Goal: Information Seeking & Learning: Learn about a topic

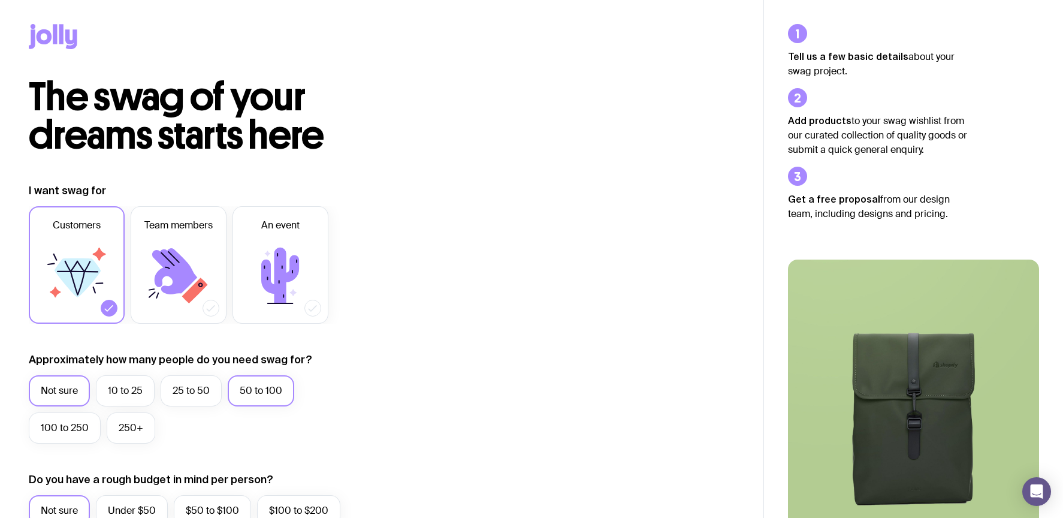
click at [247, 394] on label "50 to 100" at bounding box center [261, 390] width 67 height 31
click at [0, 0] on input "50 to 100" at bounding box center [0, 0] width 0 height 0
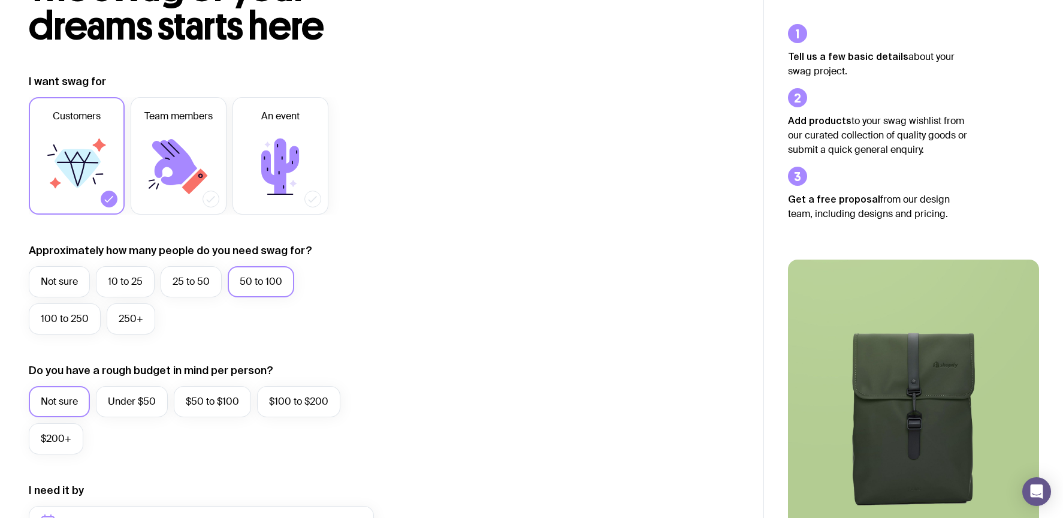
scroll to position [120, 0]
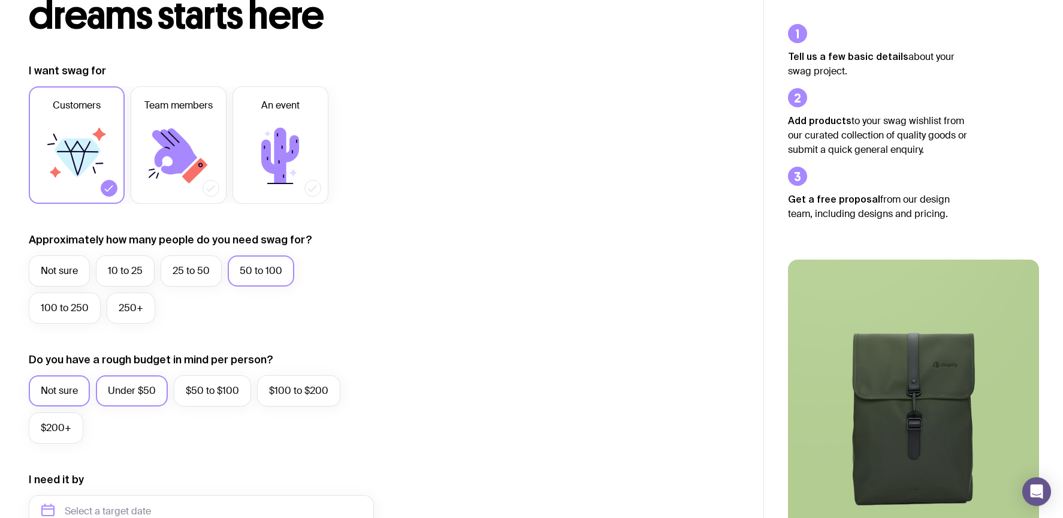
click at [139, 396] on label "Under $50" at bounding box center [132, 390] width 72 height 31
click at [0, 0] on input "Under $50" at bounding box center [0, 0] width 0 height 0
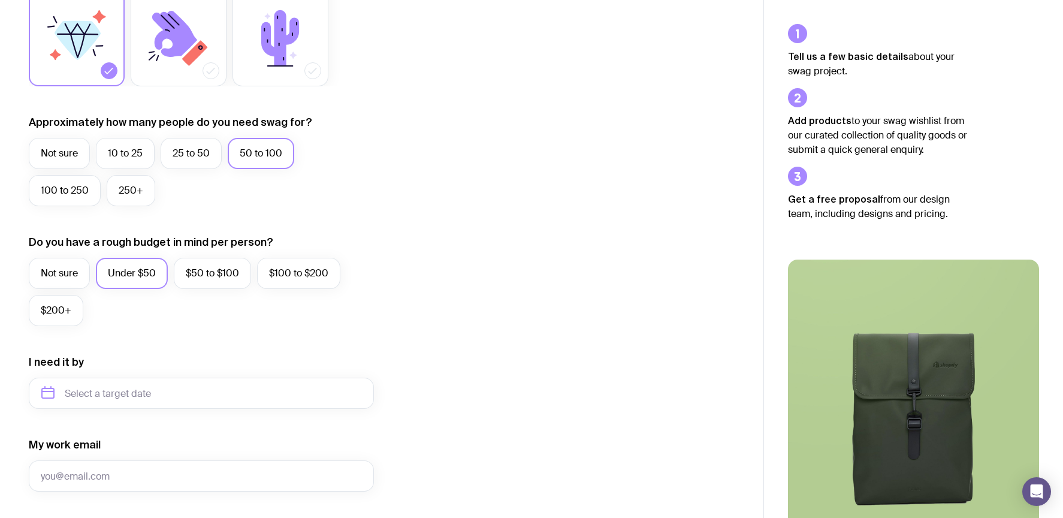
scroll to position [300, 0]
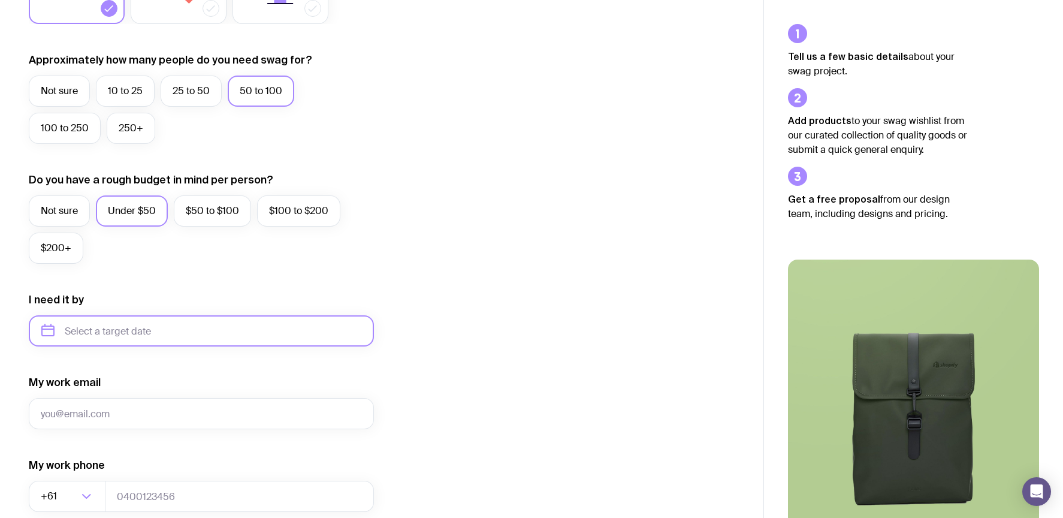
click at [114, 340] on input "text" at bounding box center [201, 330] width 345 height 31
click at [105, 475] on button "Nov" at bounding box center [105, 478] width 44 height 24
type input "[DATE]"
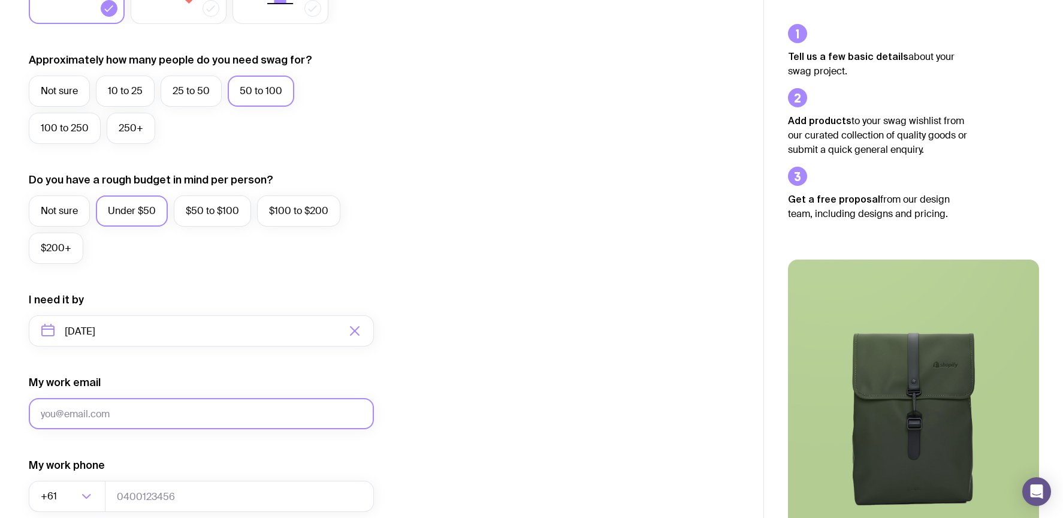
click at [144, 416] on input "My work email" at bounding box center [201, 413] width 345 height 31
type input "[PERSON_NAME][EMAIL_ADDRESS][DOMAIN_NAME]"
click at [168, 497] on input "tel" at bounding box center [239, 495] width 269 height 31
paste input "499564573"
click at [116, 498] on input "499564573" at bounding box center [239, 495] width 269 height 31
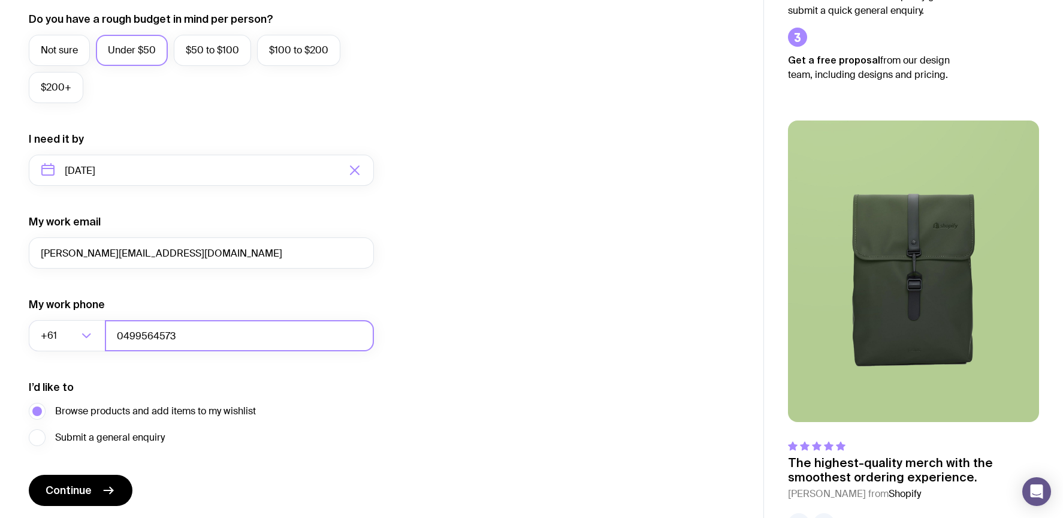
scroll to position [501, 0]
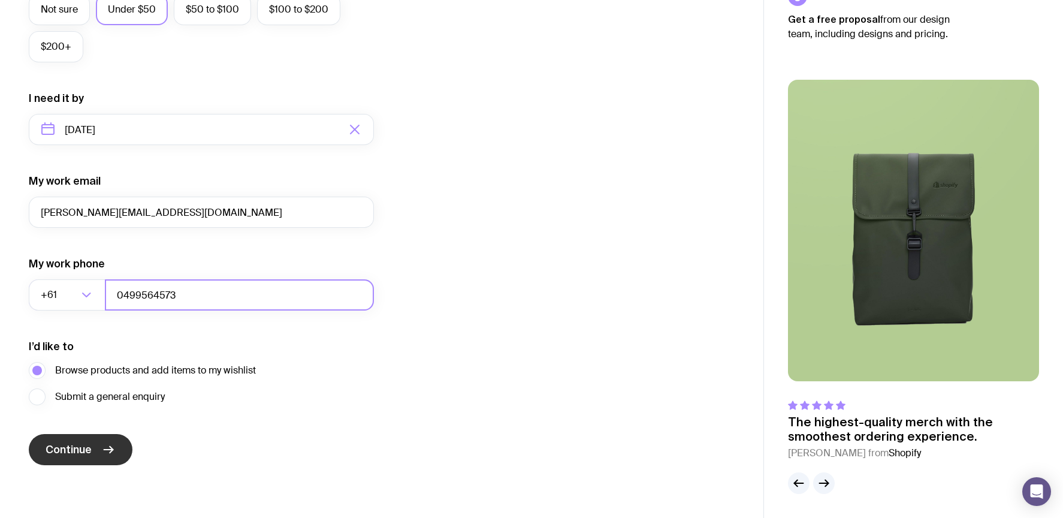
type input "0499564573"
click at [67, 448] on span "Continue" at bounding box center [69, 449] width 46 height 14
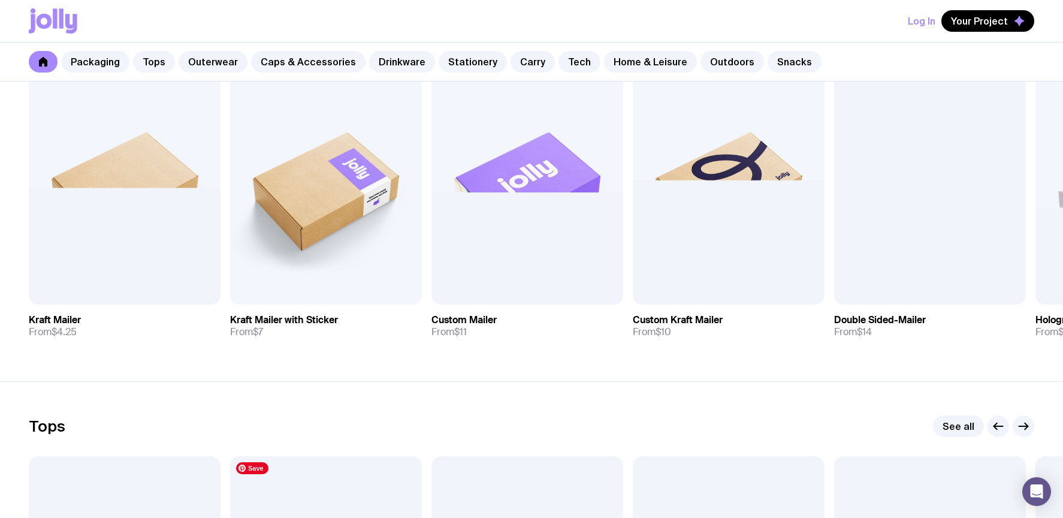
scroll to position [240, 0]
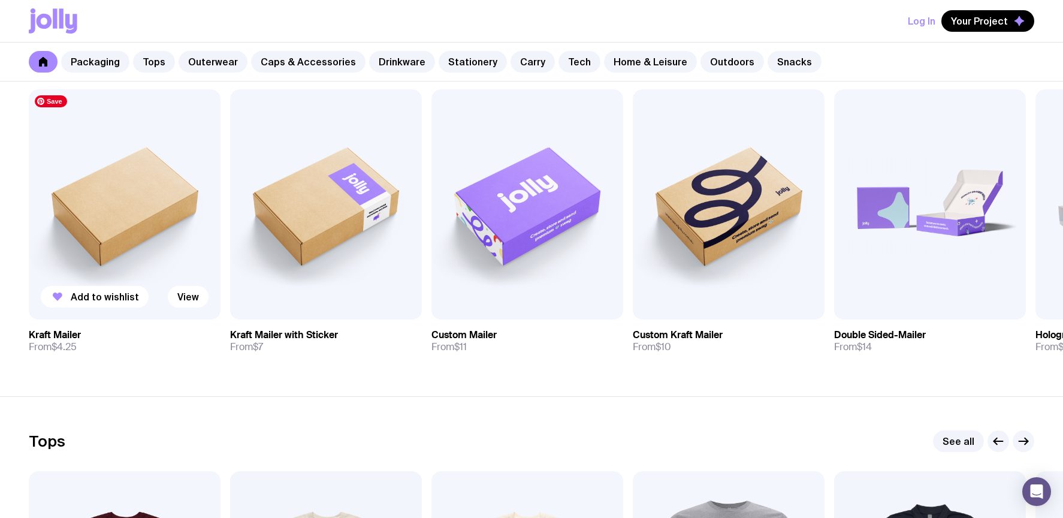
click at [135, 234] on img at bounding box center [125, 204] width 192 height 230
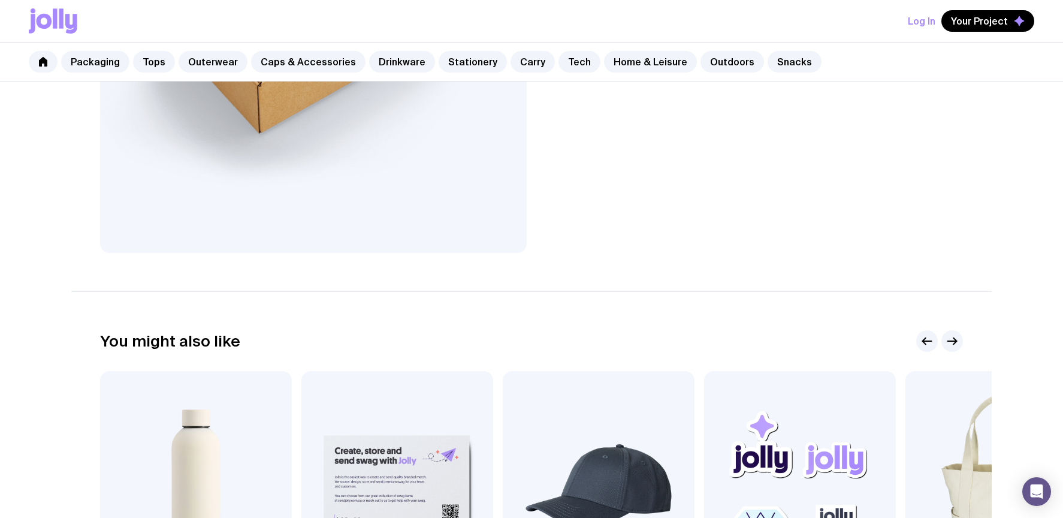
scroll to position [60, 0]
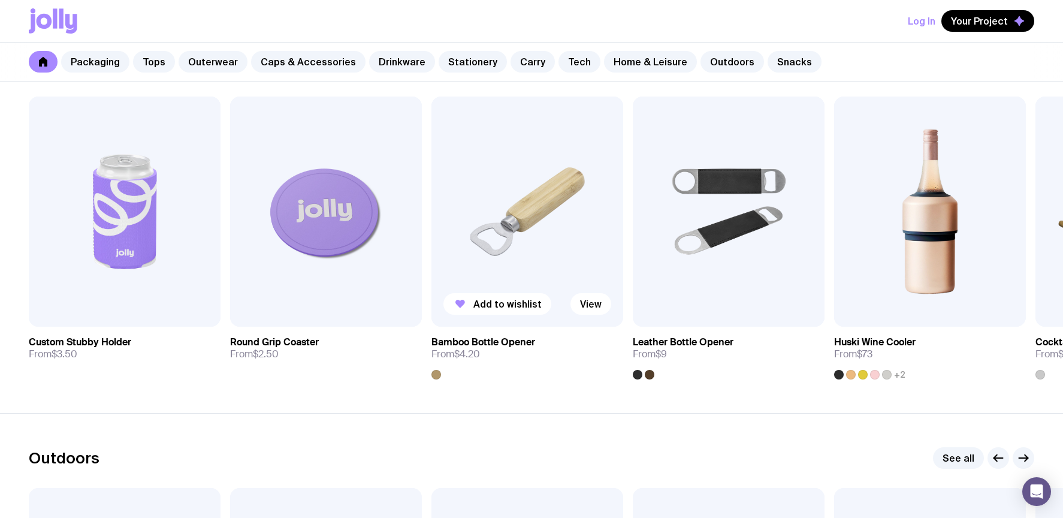
scroll to position [3355, 0]
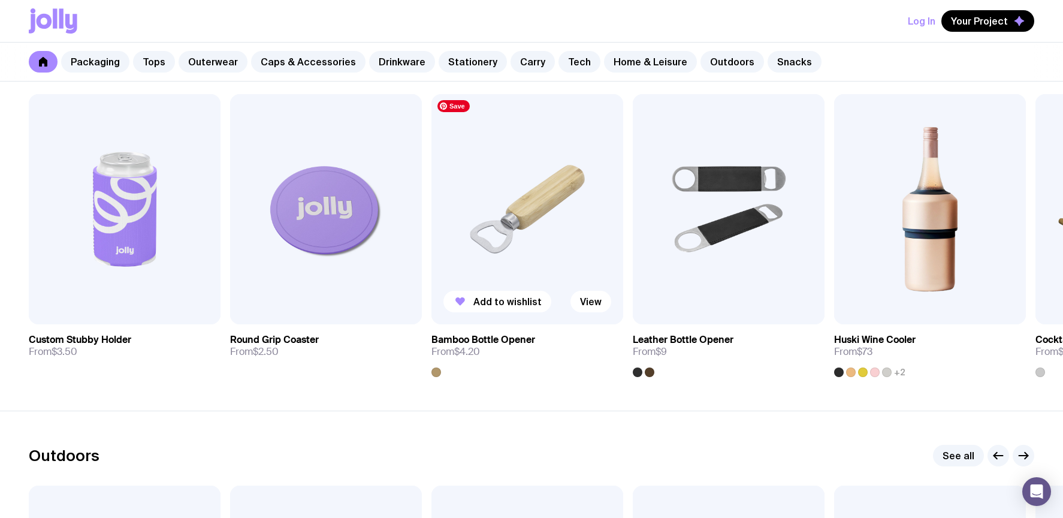
click at [542, 226] on img at bounding box center [527, 209] width 192 height 230
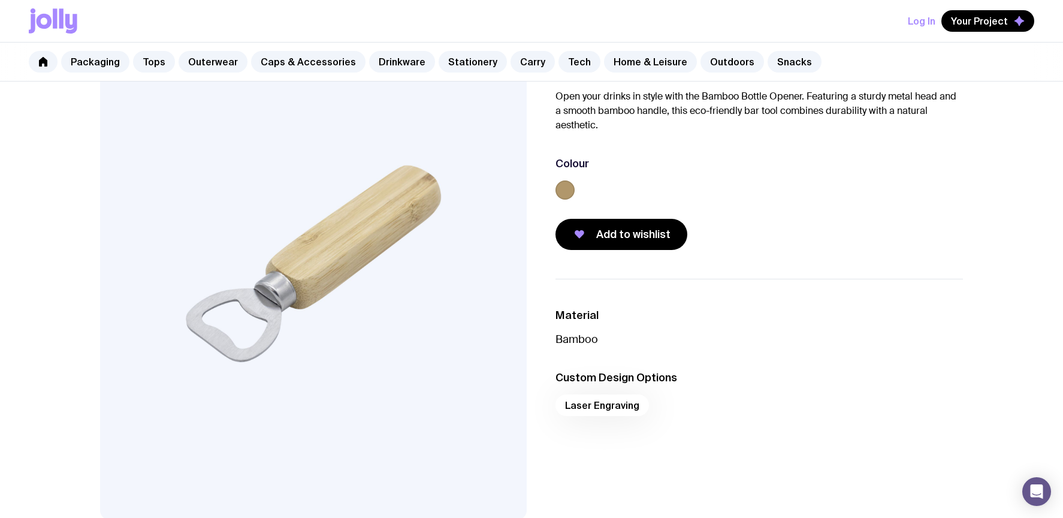
scroll to position [120, 0]
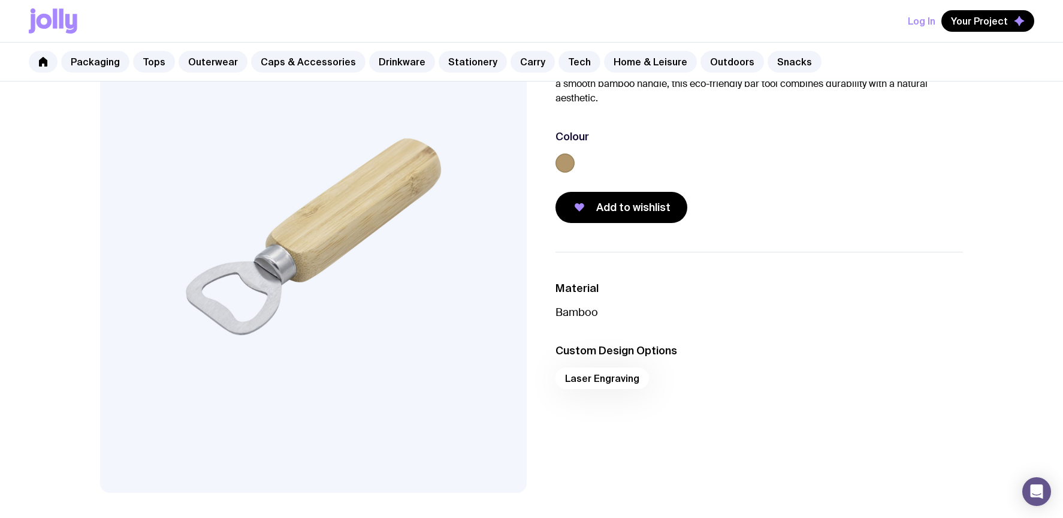
click at [605, 379] on div "Laser Engraving" at bounding box center [758, 381] width 407 height 29
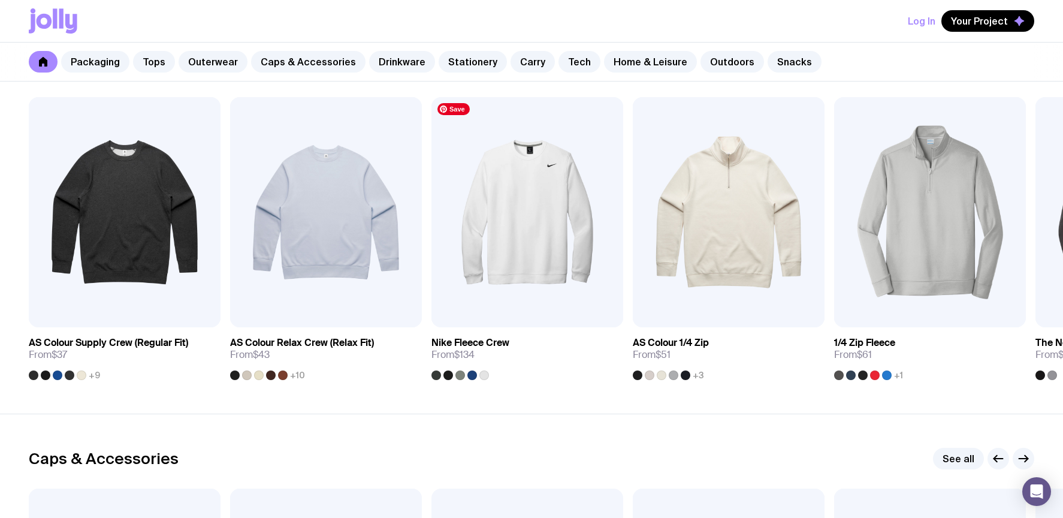
scroll to position [1104, 0]
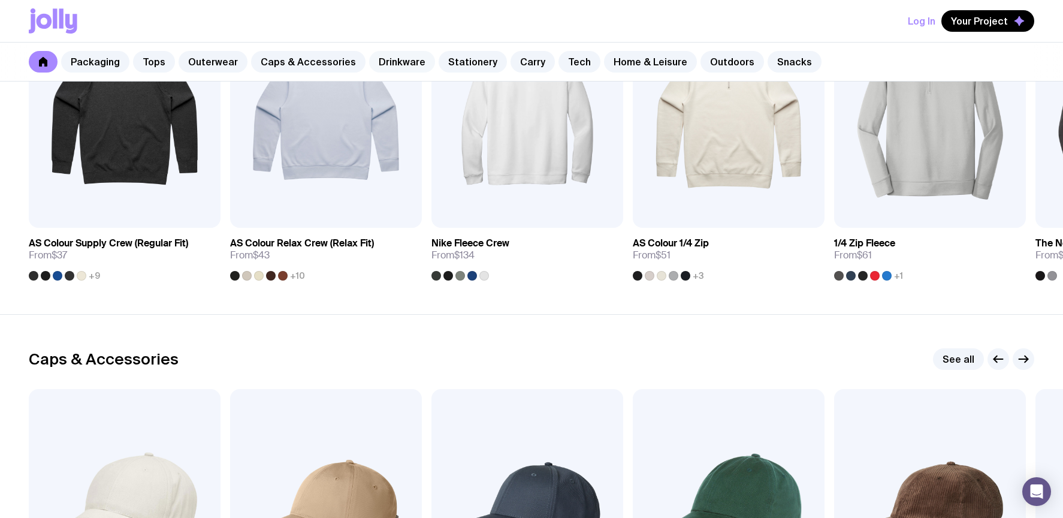
click at [387, 63] on link "Drinkware" at bounding box center [402, 62] width 66 height 22
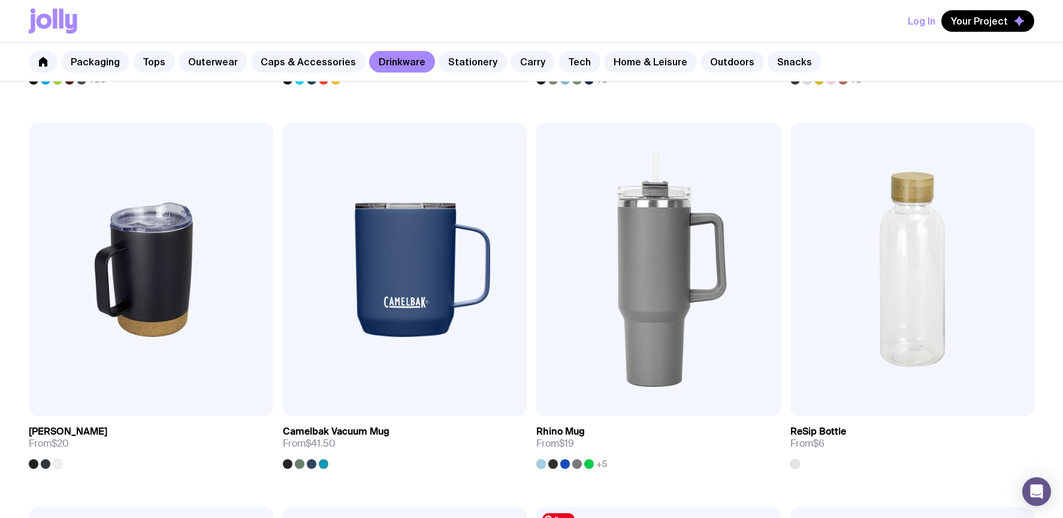
scroll to position [946, 0]
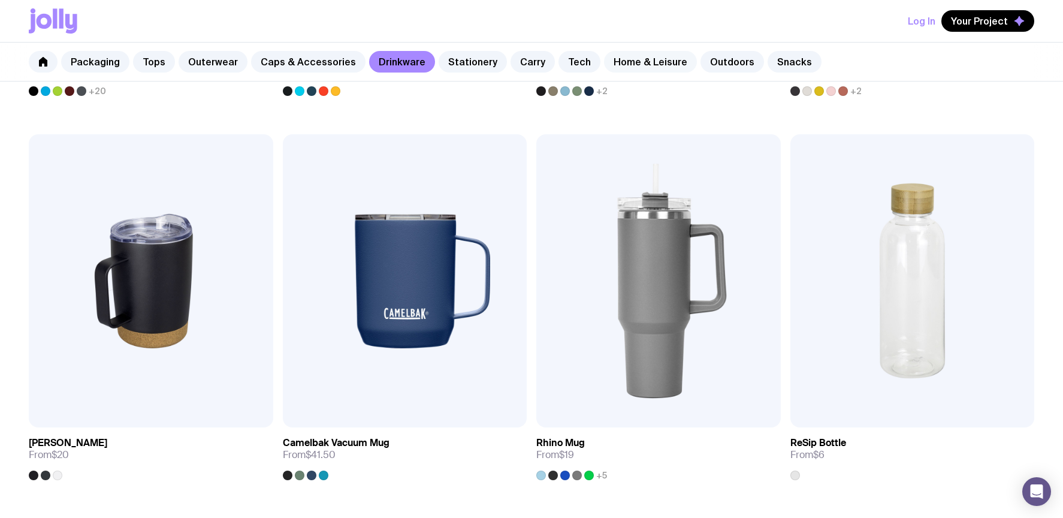
click at [618, 59] on link "Home & Leisure" at bounding box center [650, 62] width 93 height 22
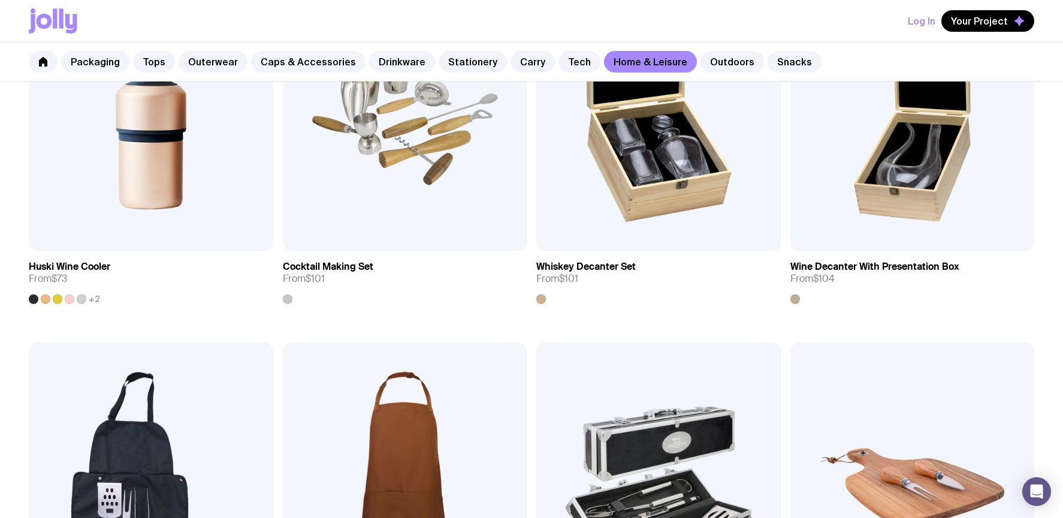
scroll to position [779, 0]
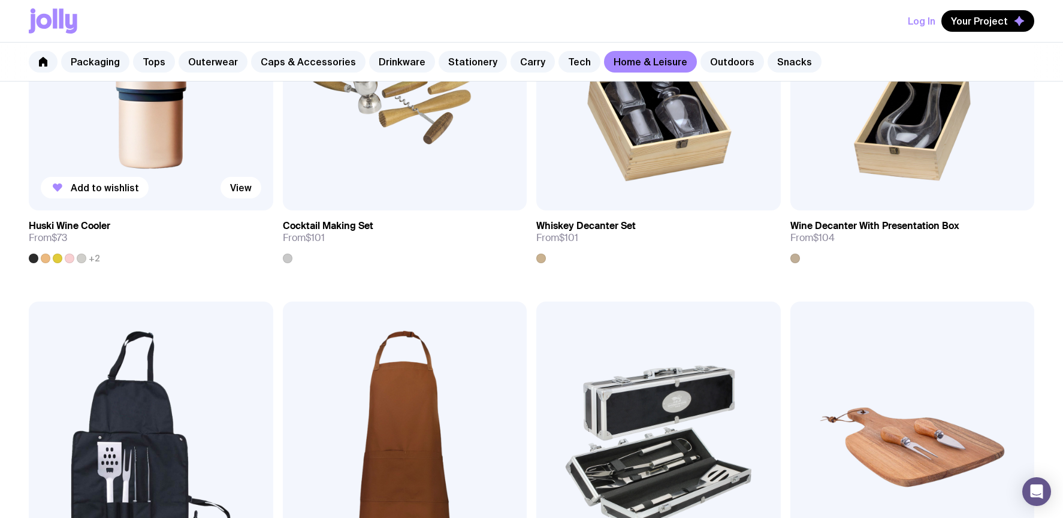
click at [162, 143] on img at bounding box center [151, 63] width 244 height 293
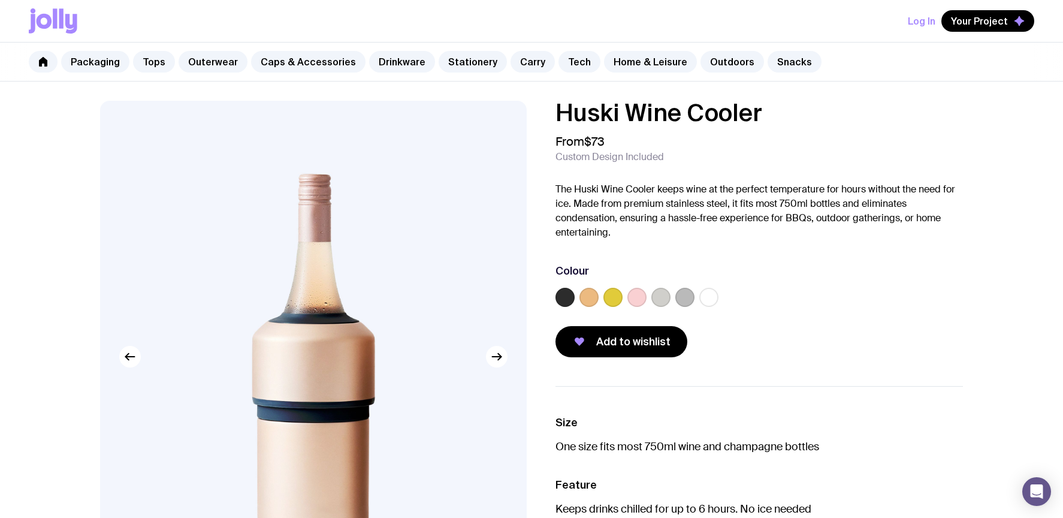
click at [676, 298] on label at bounding box center [684, 297] width 19 height 19
click at [0, 0] on input "radio" at bounding box center [0, 0] width 0 height 0
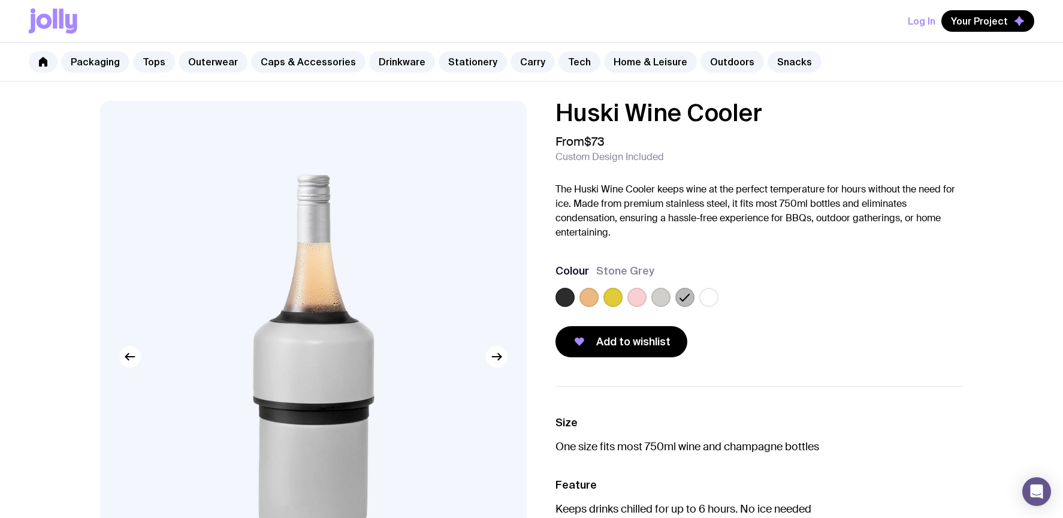
click at [566, 300] on label at bounding box center [564, 297] width 19 height 19
click at [0, 0] on input "radio" at bounding box center [0, 0] width 0 height 0
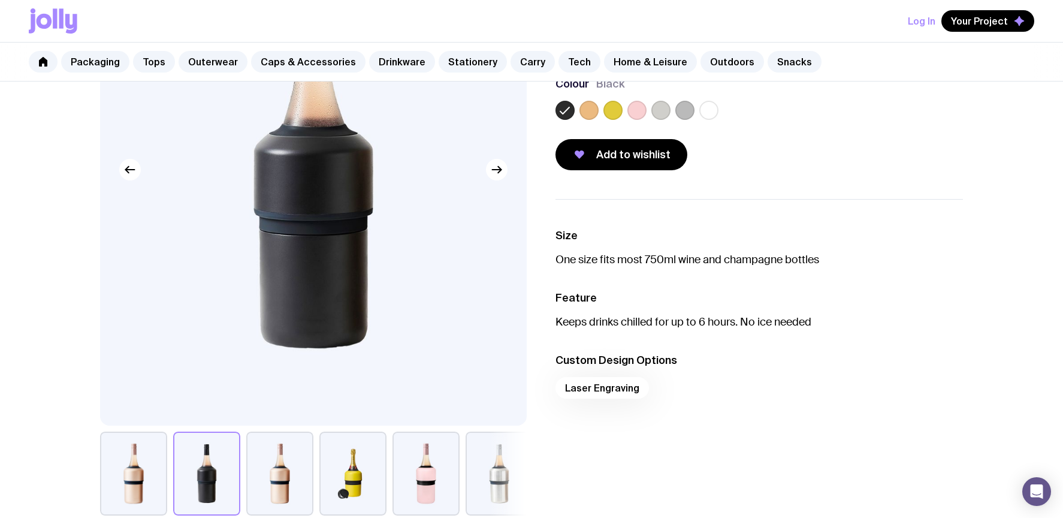
scroll to position [180, 0]
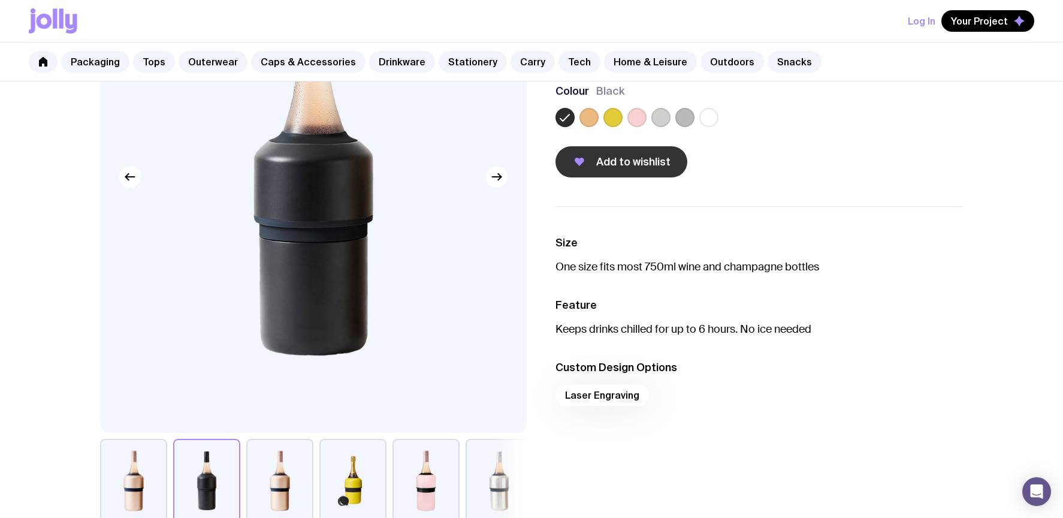
click at [616, 161] on span "Add to wishlist" at bounding box center [633, 162] width 74 height 14
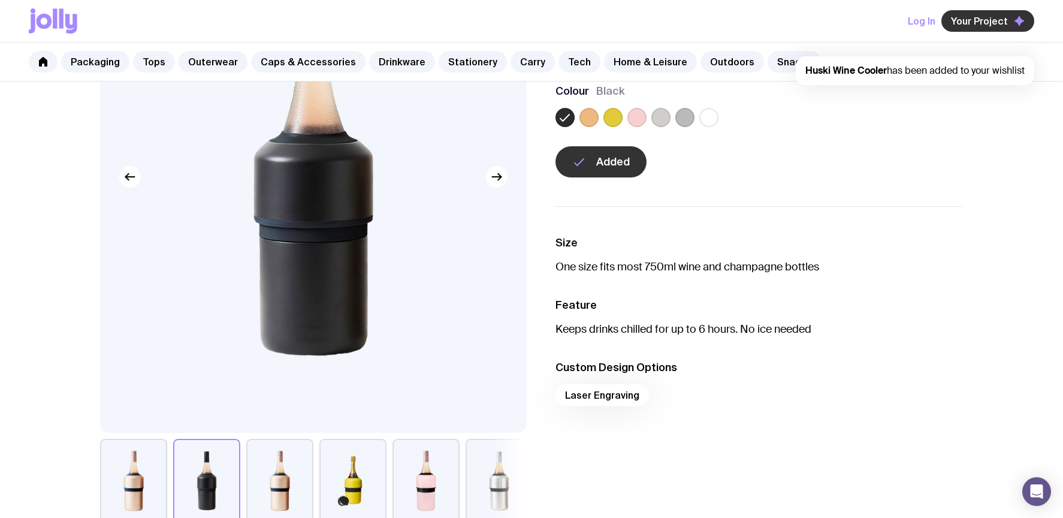
click at [984, 24] on span "Your Project" at bounding box center [979, 21] width 57 height 12
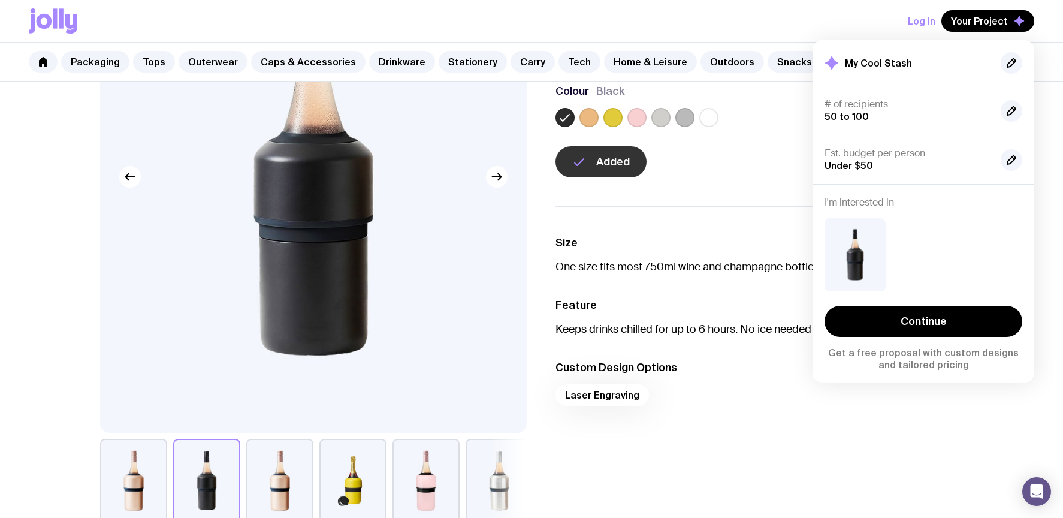
click at [63, 196] on div "Huski Wine Cooler From $73 Custom Design Included The Huski Wine Cooler keeps w…" at bounding box center [531, 441] width 1063 height 1079
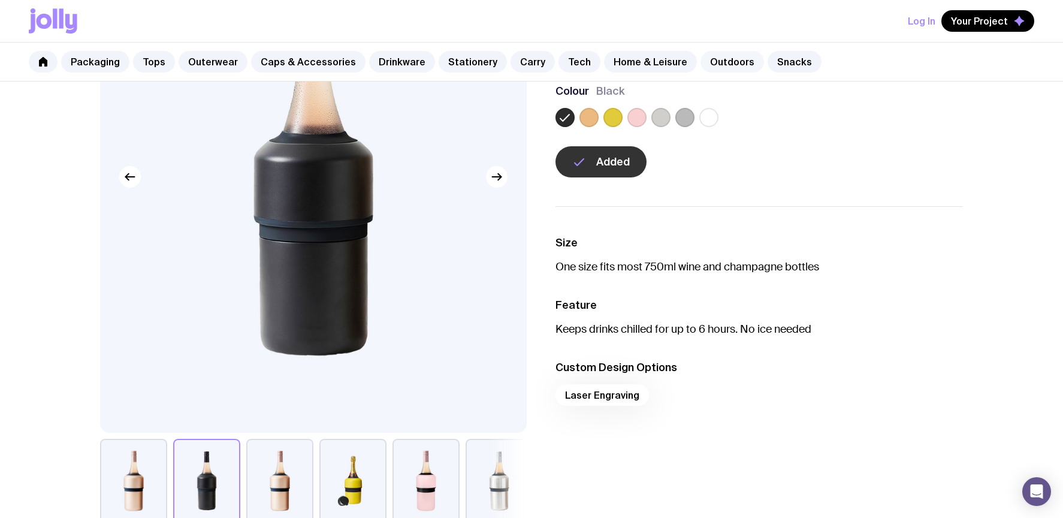
click at [714, 68] on link "Outdoors" at bounding box center [732, 62] width 64 height 22
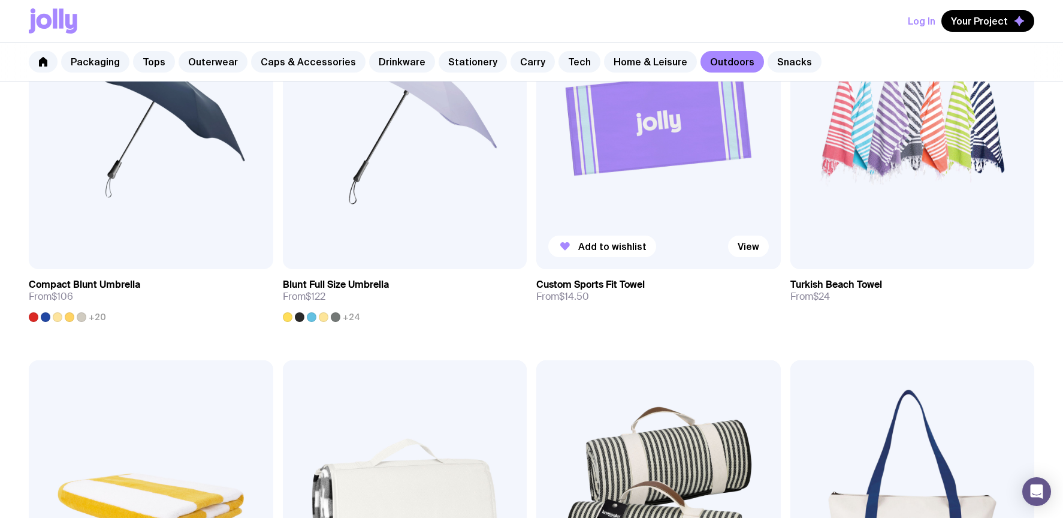
scroll to position [719, 0]
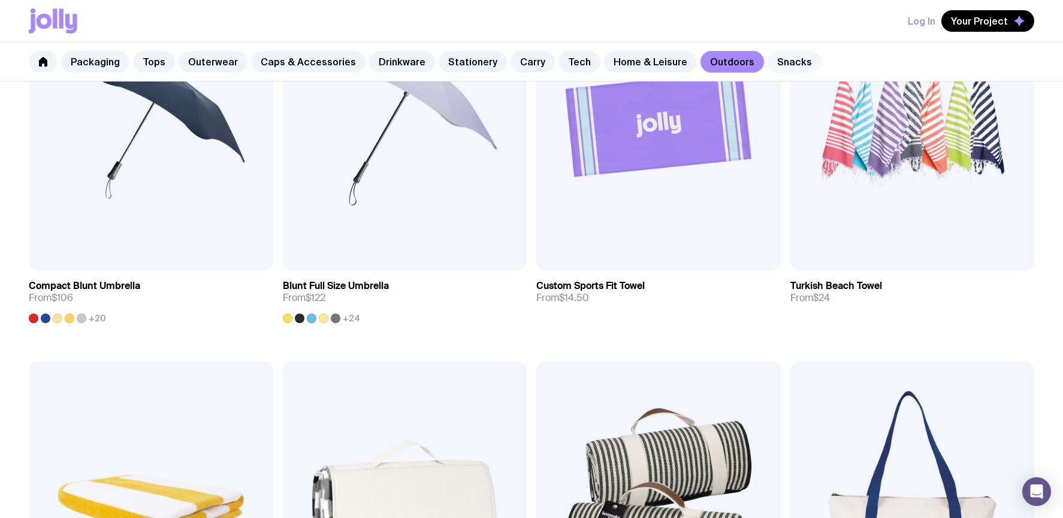
click at [769, 64] on link "Snacks" at bounding box center [794, 62] width 54 height 22
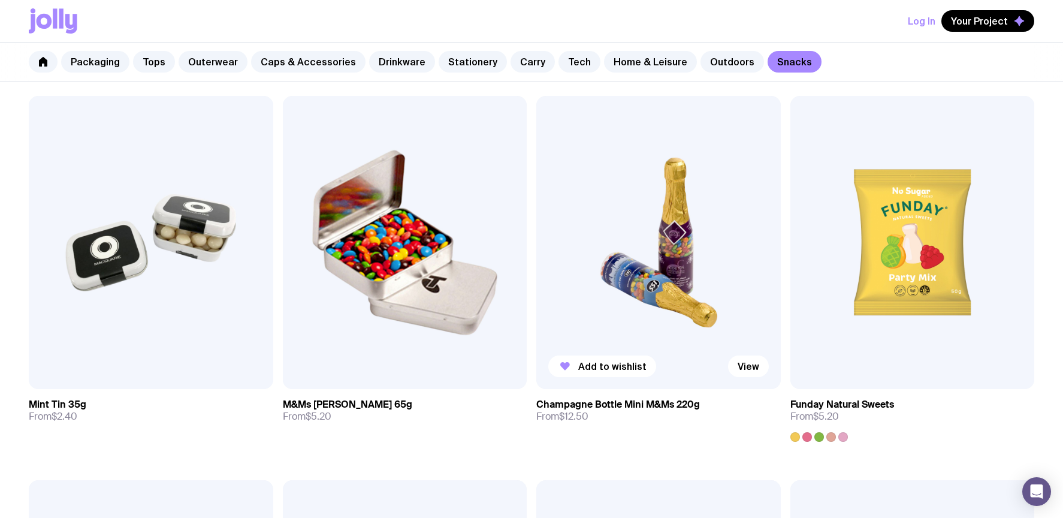
scroll to position [153, 0]
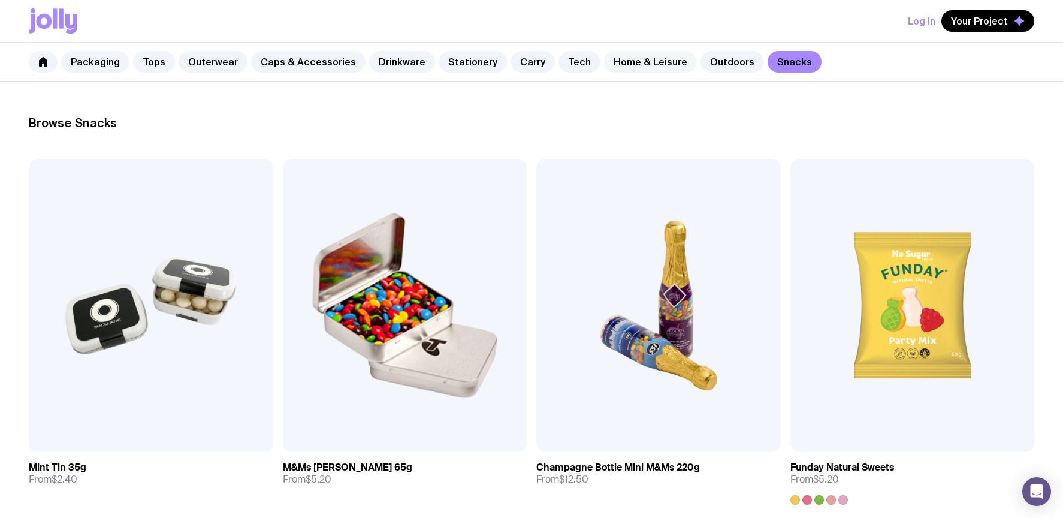
click at [631, 63] on link "Home & Leisure" at bounding box center [650, 62] width 93 height 22
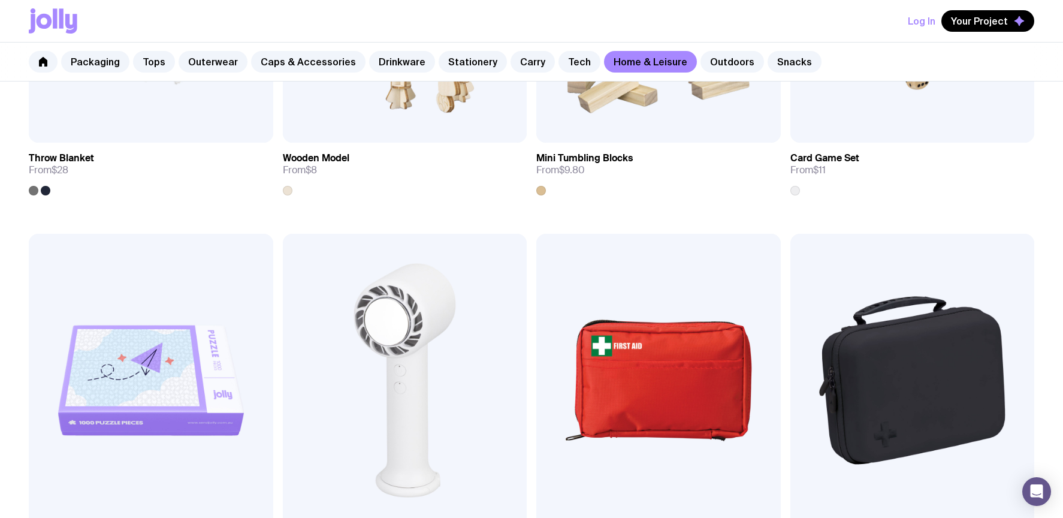
scroll to position [2912, 0]
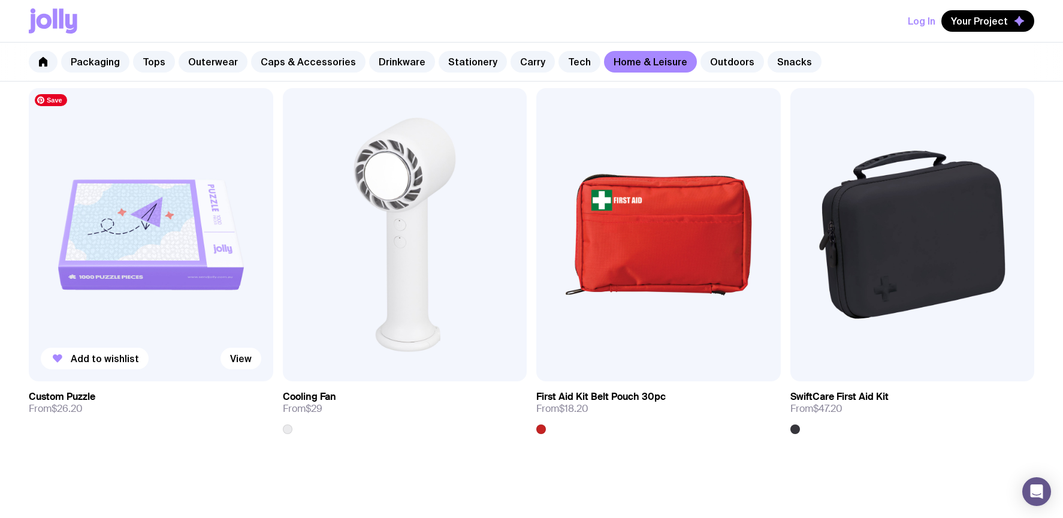
click at [149, 242] on img at bounding box center [151, 234] width 244 height 293
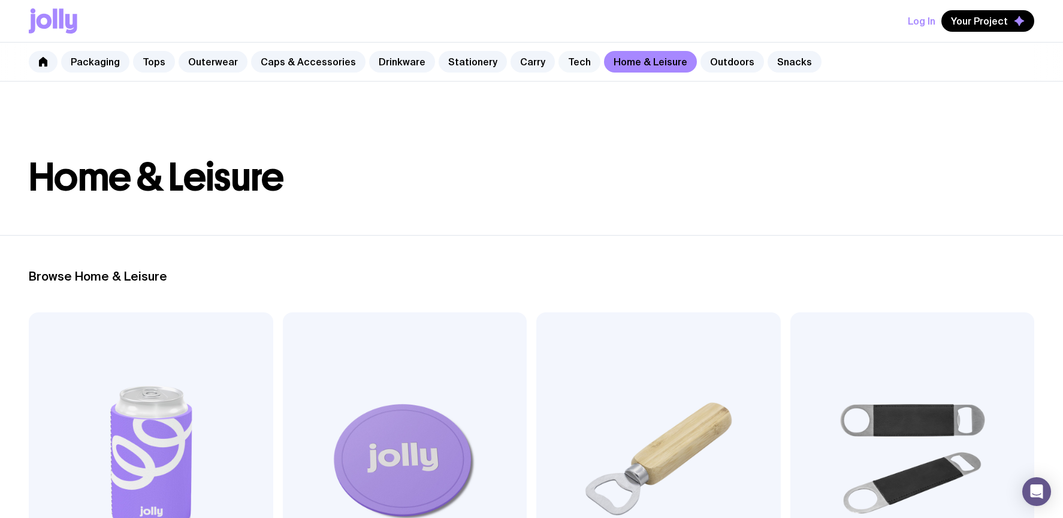
click at [560, 62] on link "Tech" at bounding box center [579, 62] width 42 height 22
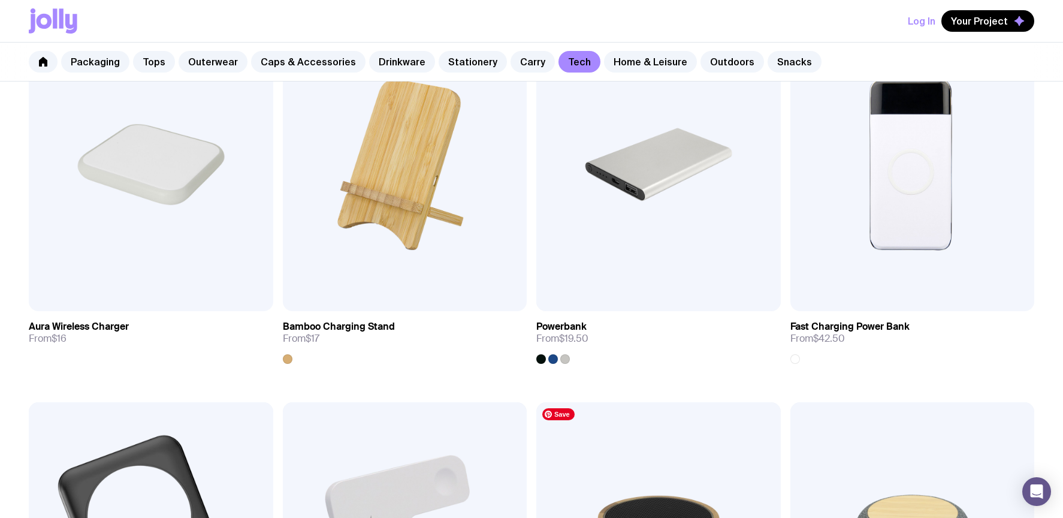
scroll to position [659, 0]
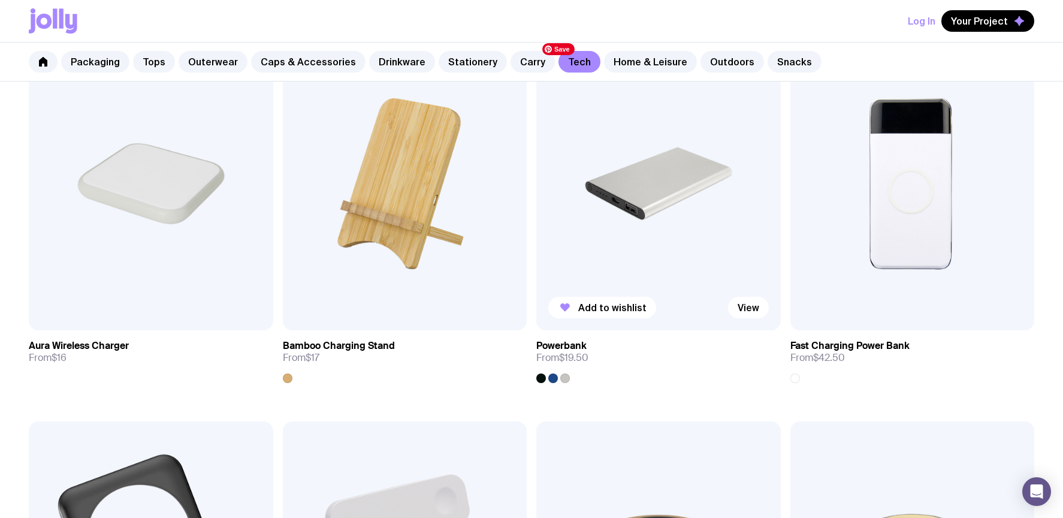
click at [635, 210] on img at bounding box center [658, 183] width 244 height 293
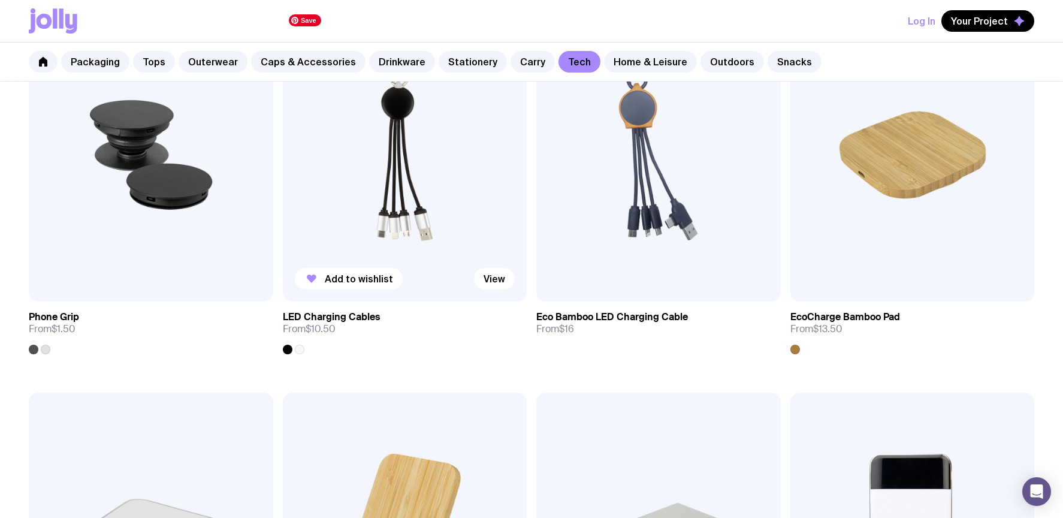
scroll to position [12, 0]
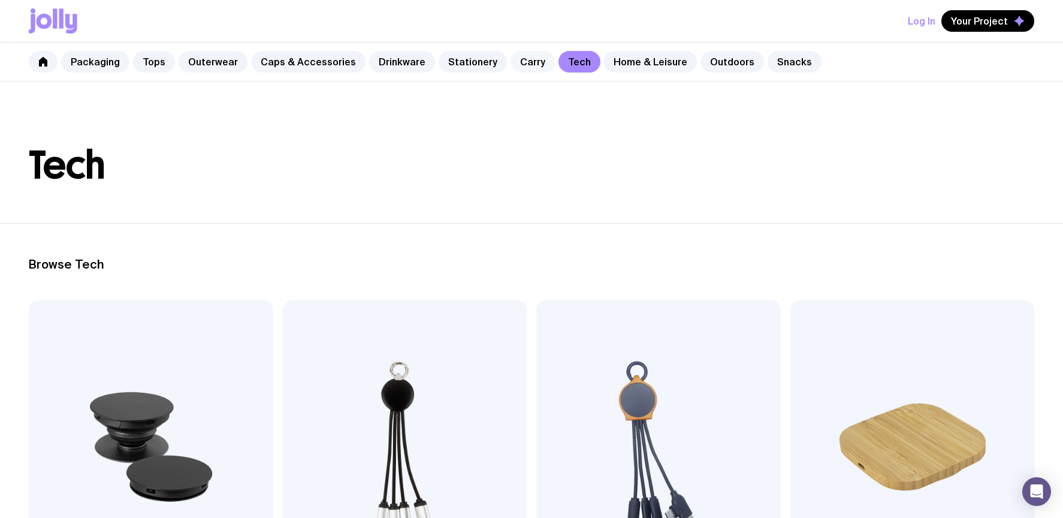
click at [519, 61] on link "Carry" at bounding box center [532, 62] width 44 height 22
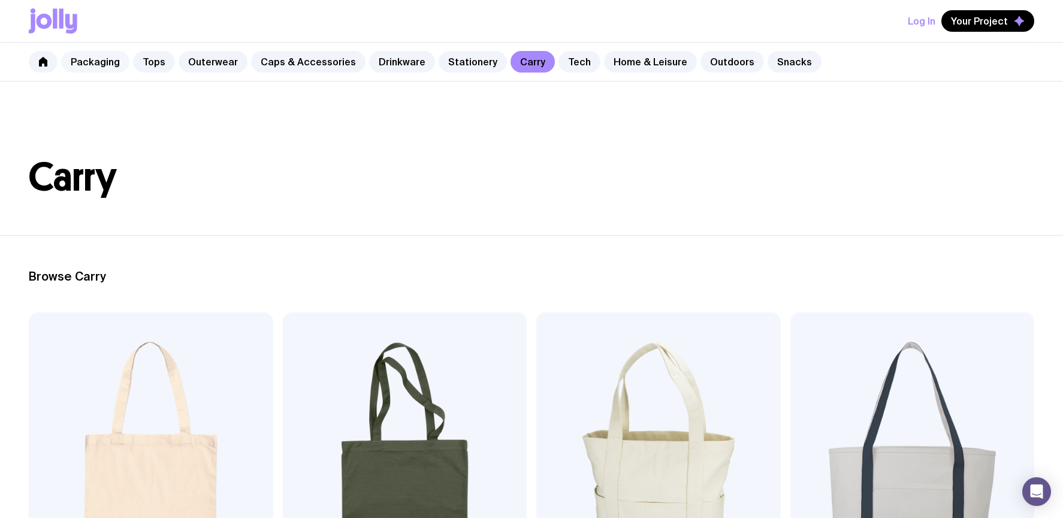
click at [108, 63] on link "Packaging" at bounding box center [95, 62] width 68 height 22
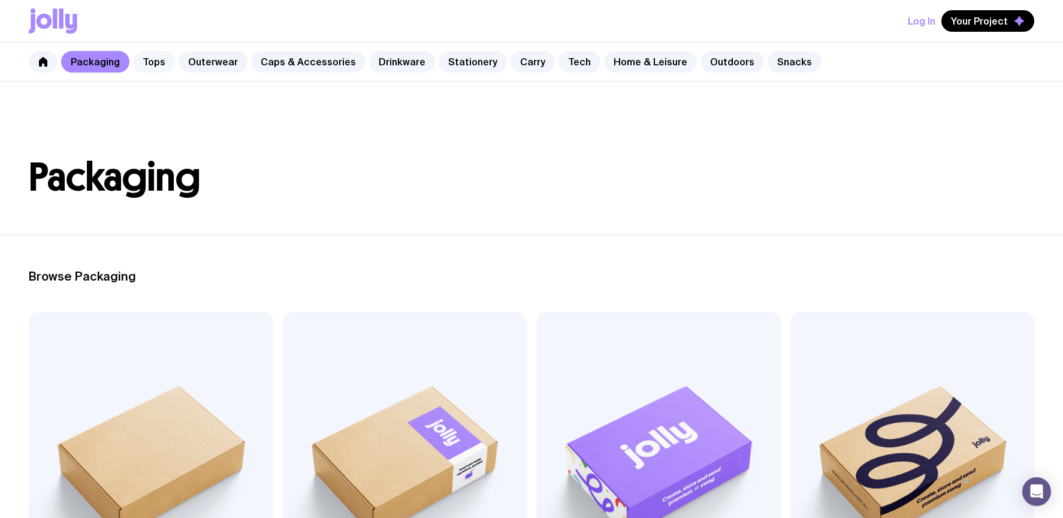
click at [155, 62] on link "Tops" at bounding box center [154, 62] width 42 height 22
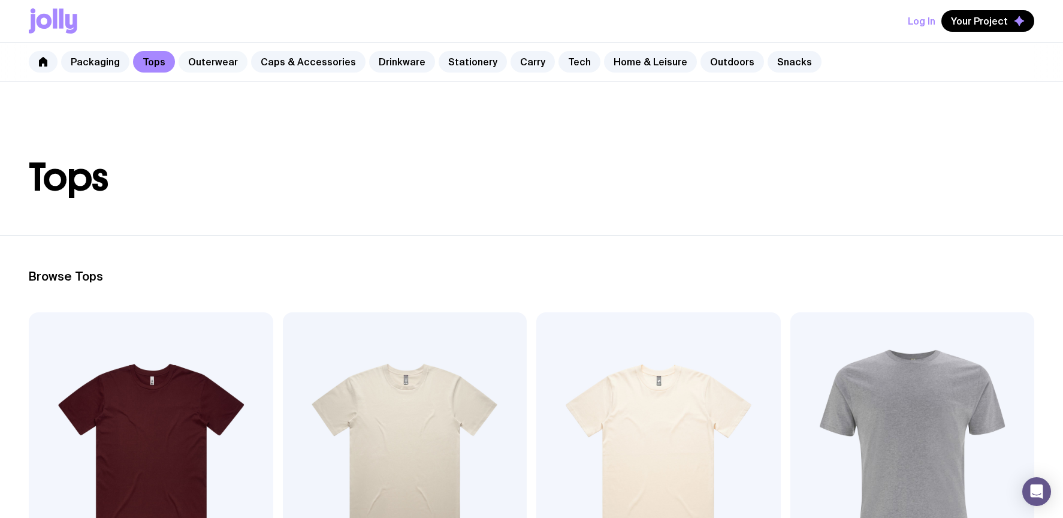
click at [232, 59] on link "Outerwear" at bounding box center [213, 62] width 69 height 22
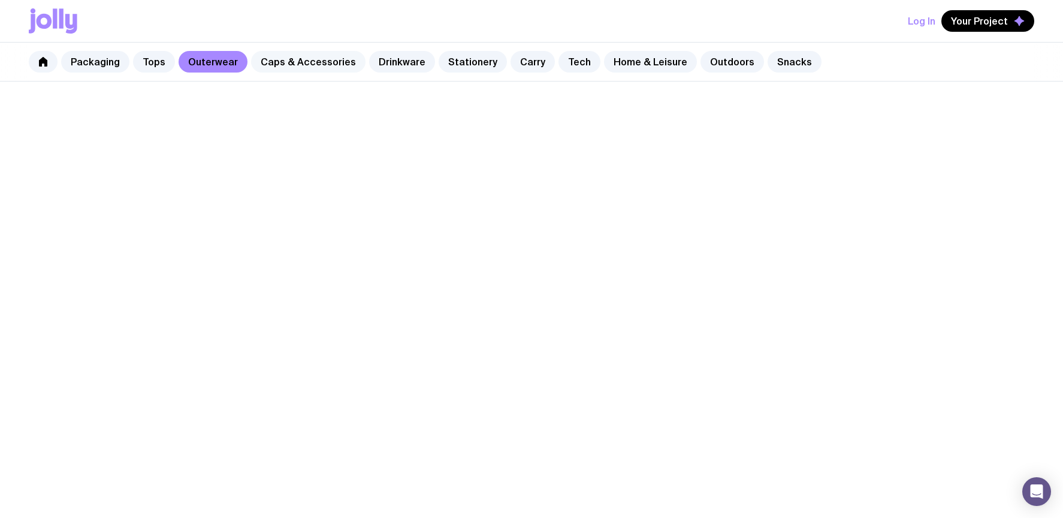
click at [297, 59] on link "Caps & Accessories" at bounding box center [308, 62] width 114 height 22
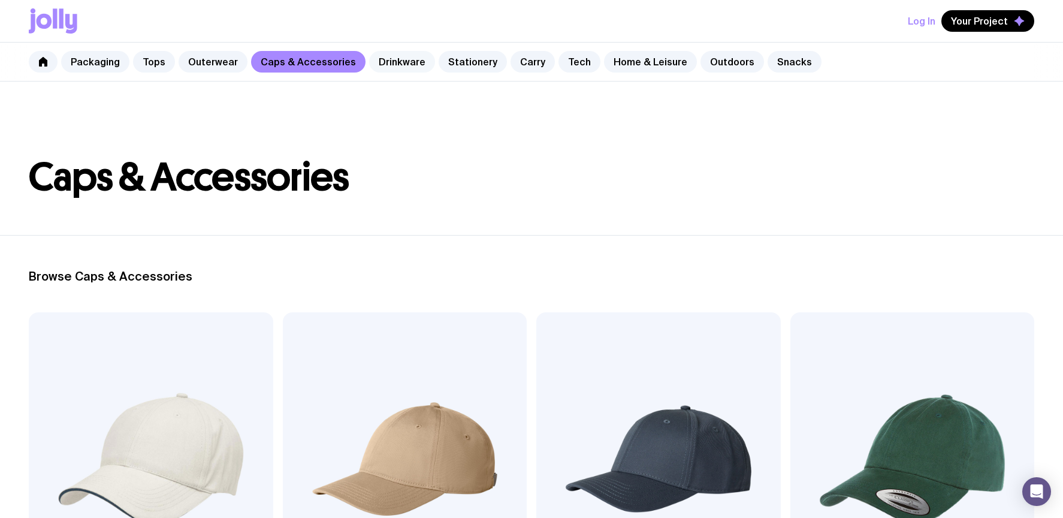
click at [390, 61] on link "Drinkware" at bounding box center [402, 62] width 66 height 22
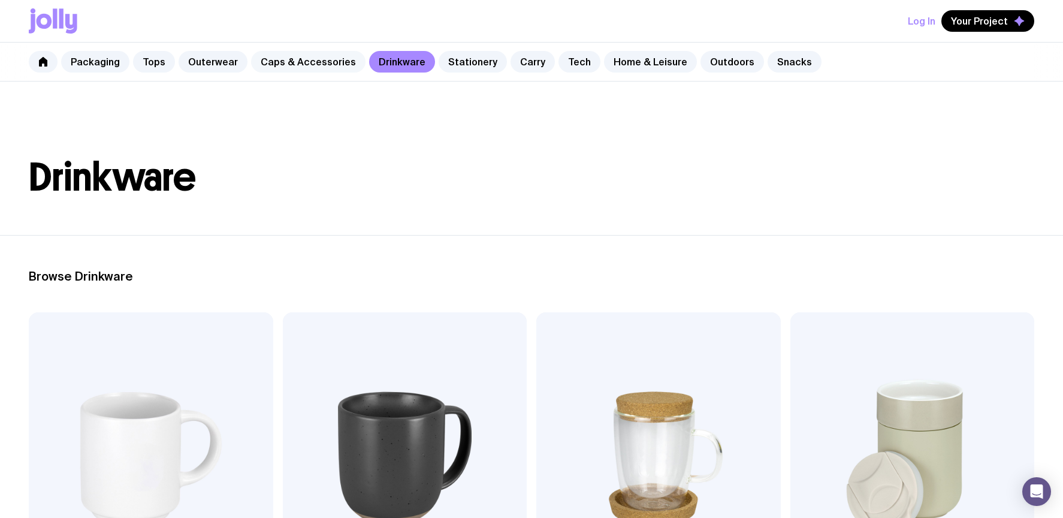
click at [297, 65] on link "Caps & Accessories" at bounding box center [308, 62] width 114 height 22
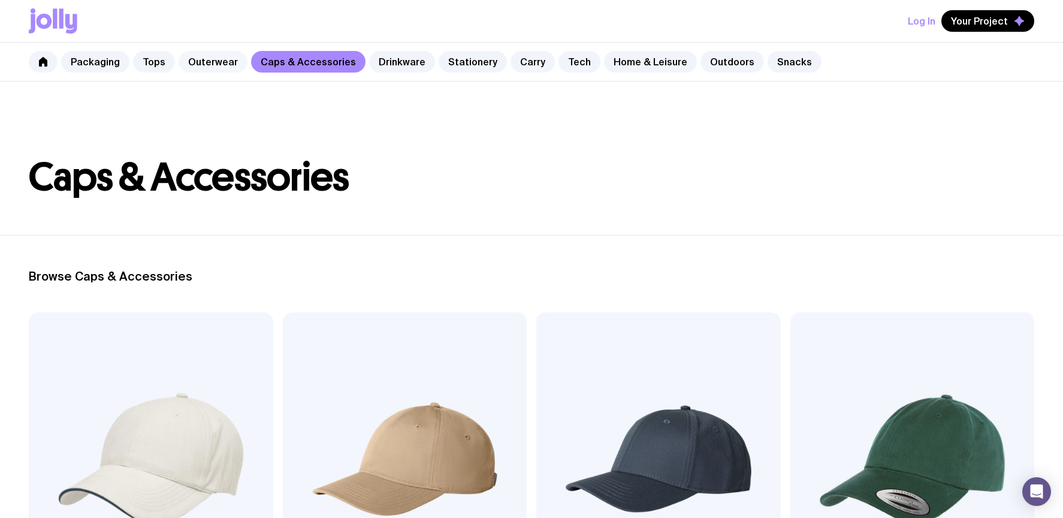
click at [198, 69] on link "Outerwear" at bounding box center [213, 62] width 69 height 22
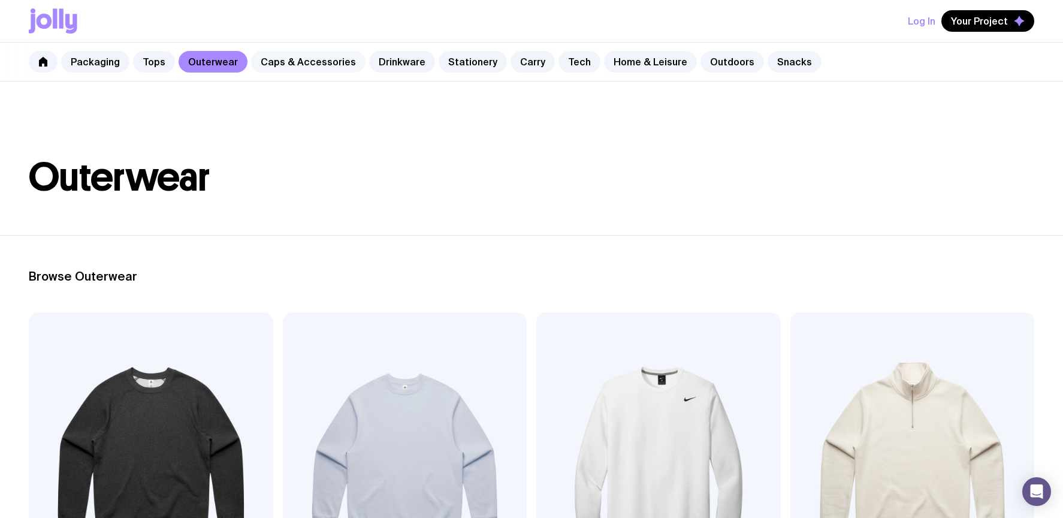
click at [319, 53] on link "Caps & Accessories" at bounding box center [308, 62] width 114 height 22
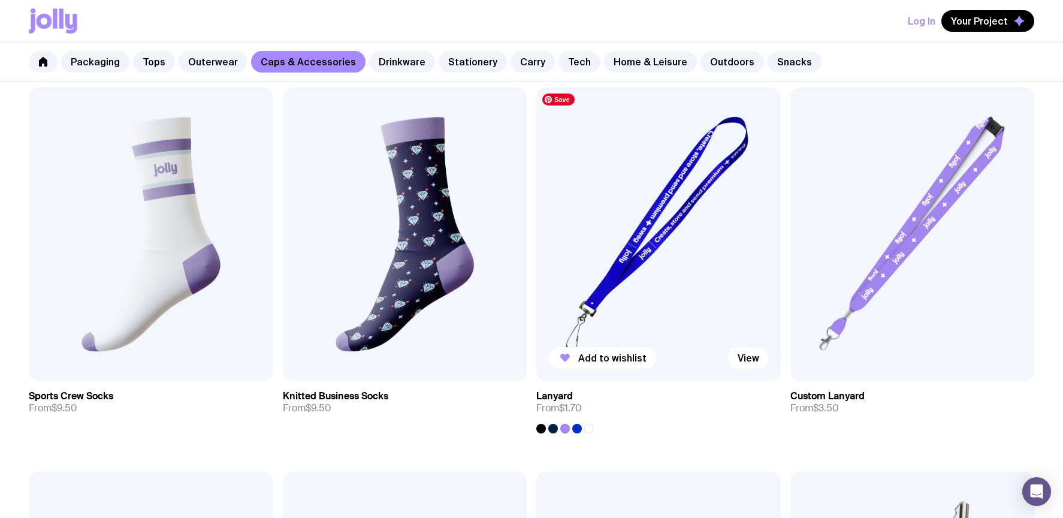
scroll to position [1665, 0]
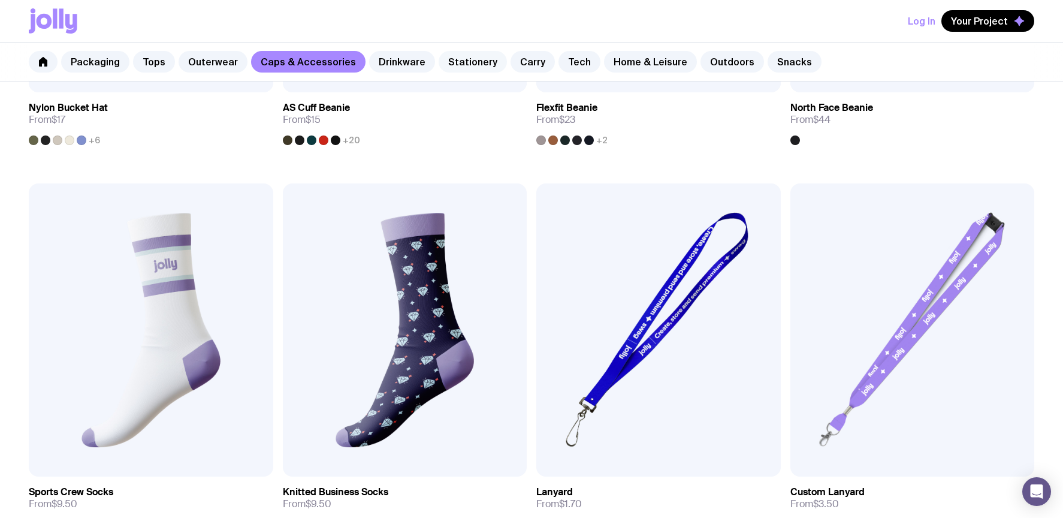
click at [467, 55] on link "Stationery" at bounding box center [473, 62] width 68 height 22
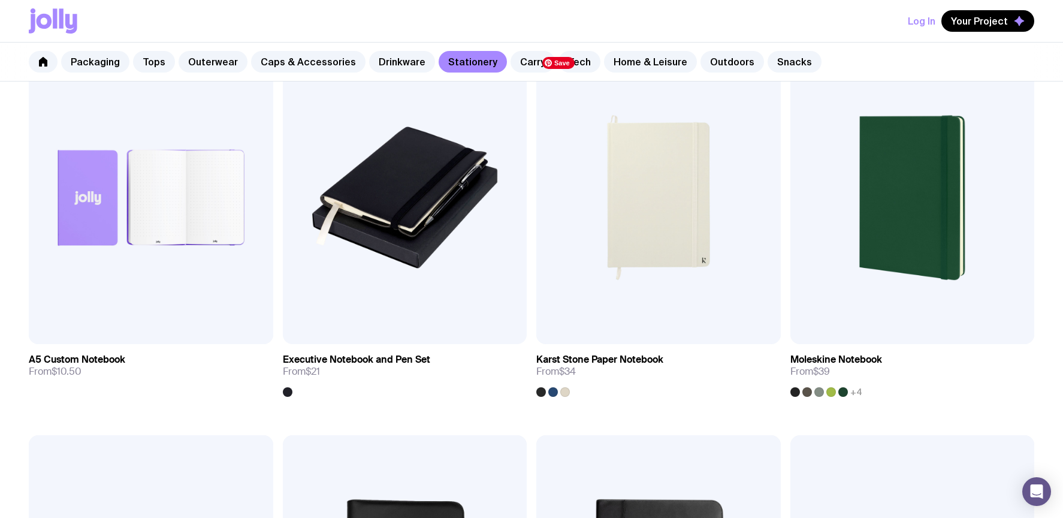
scroll to position [1198, 0]
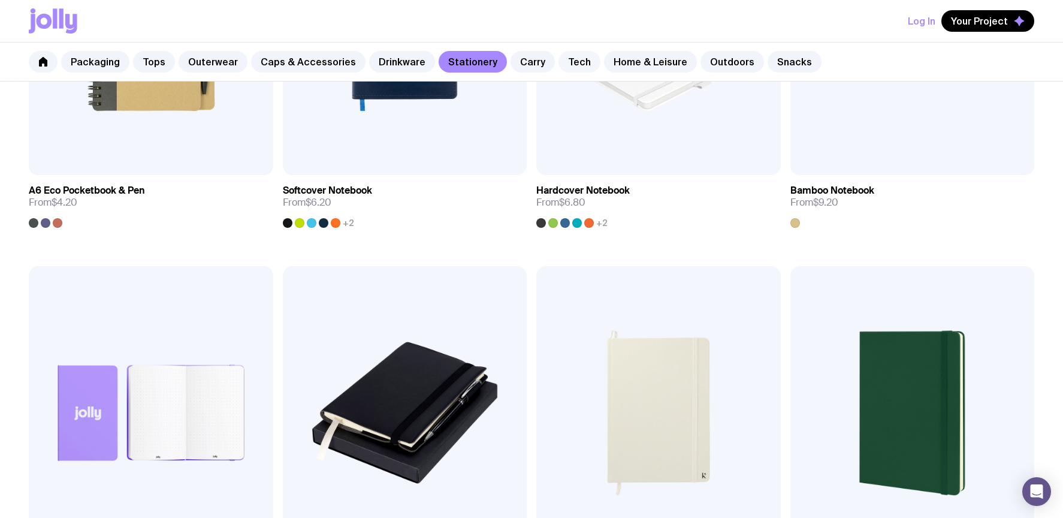
click at [572, 62] on link "Tech" at bounding box center [579, 62] width 42 height 22
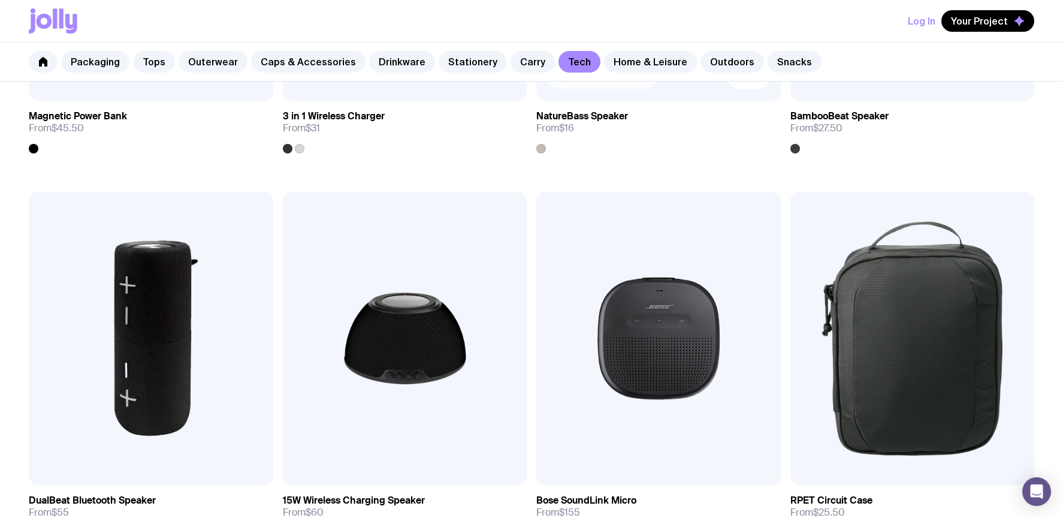
scroll to position [1270, 0]
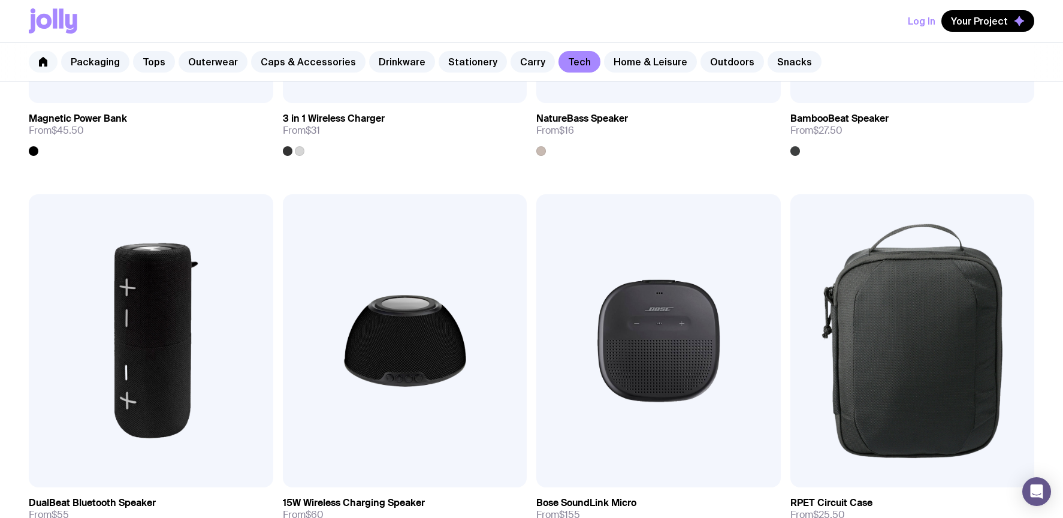
click at [40, 61] on icon at bounding box center [43, 62] width 8 height 10
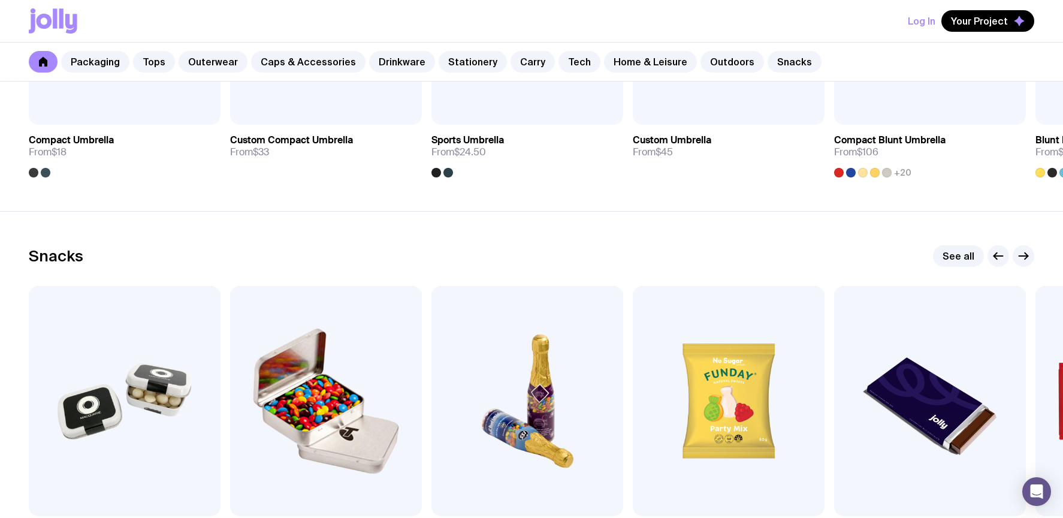
scroll to position [4162, 0]
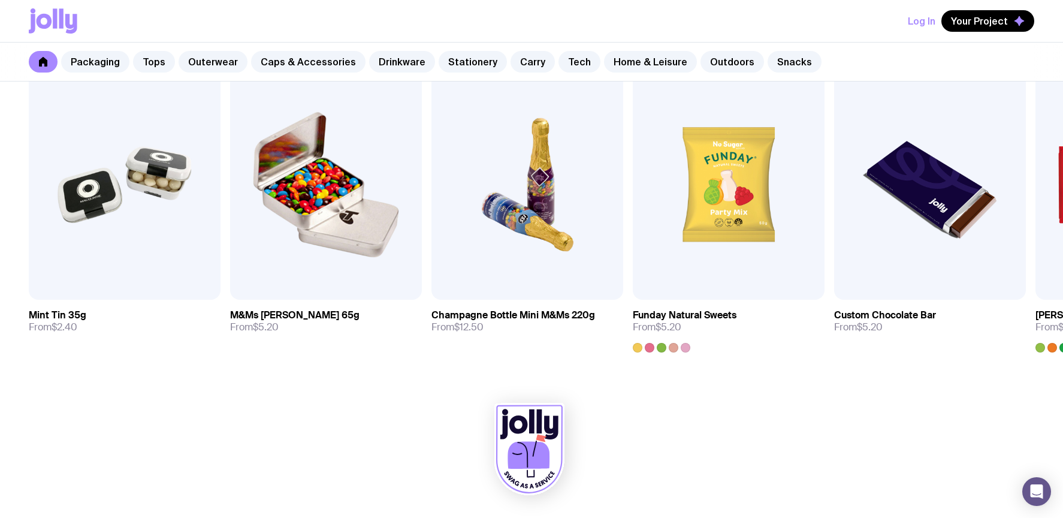
click at [529, 466] on icon at bounding box center [528, 455] width 42 height 28
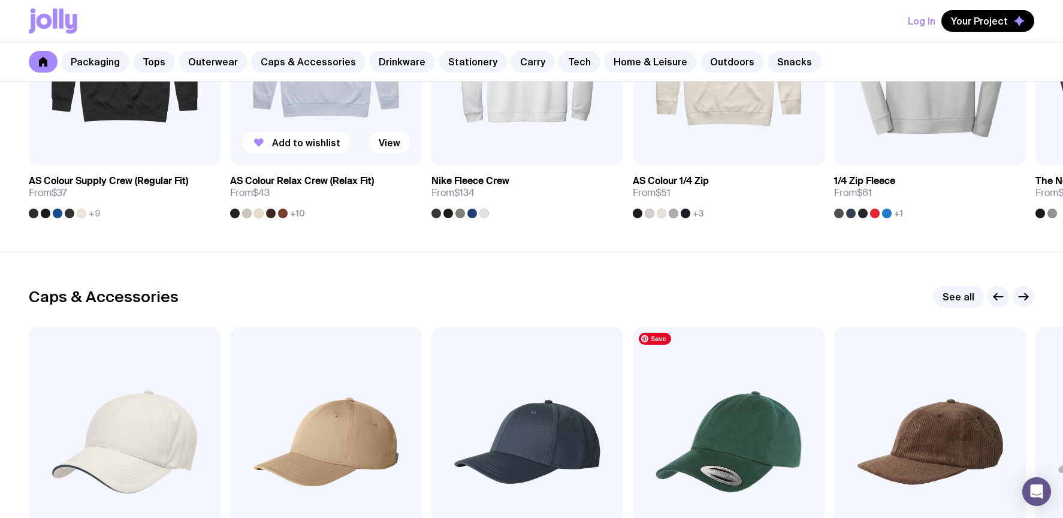
scroll to position [1047, 0]
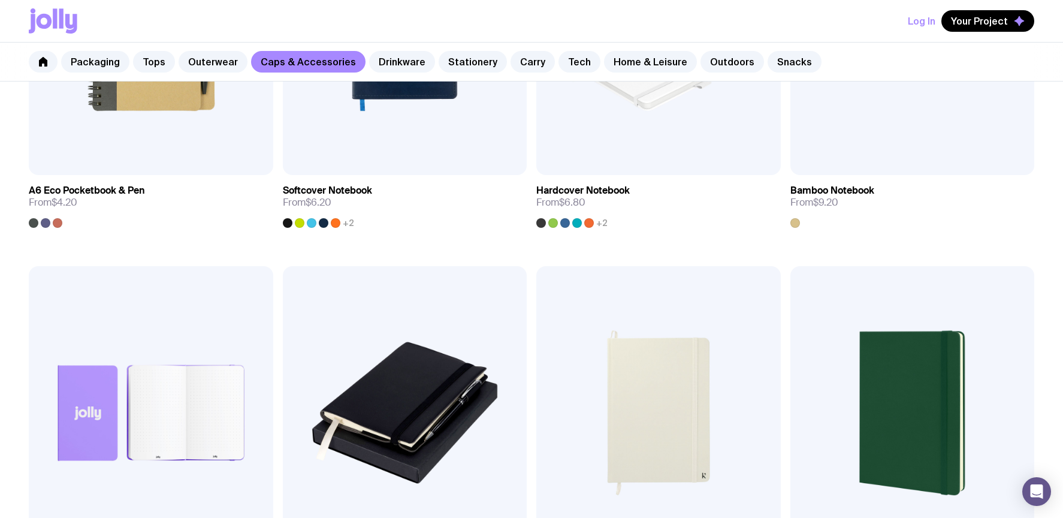
scroll to position [1665, 0]
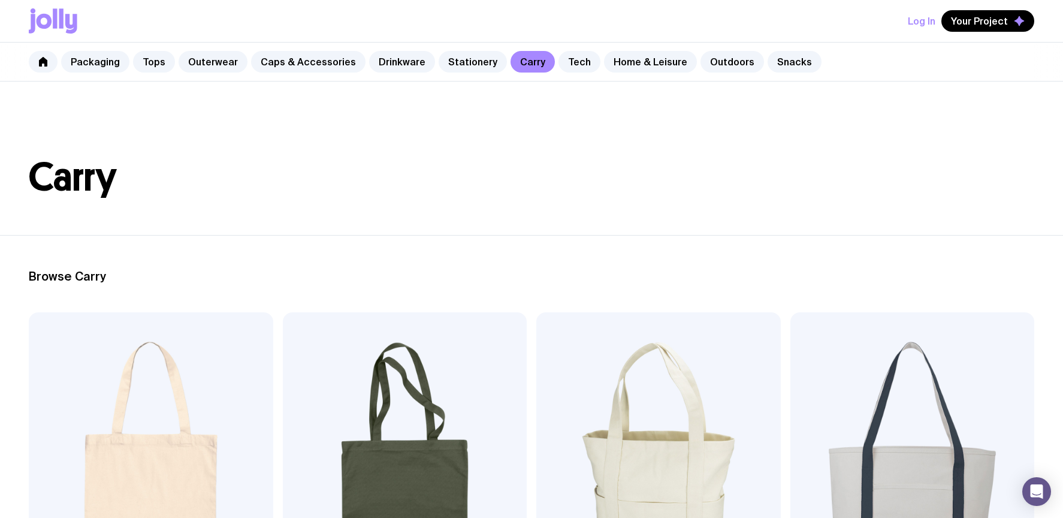
scroll to position [12, 0]
